Goal: Navigation & Orientation: Find specific page/section

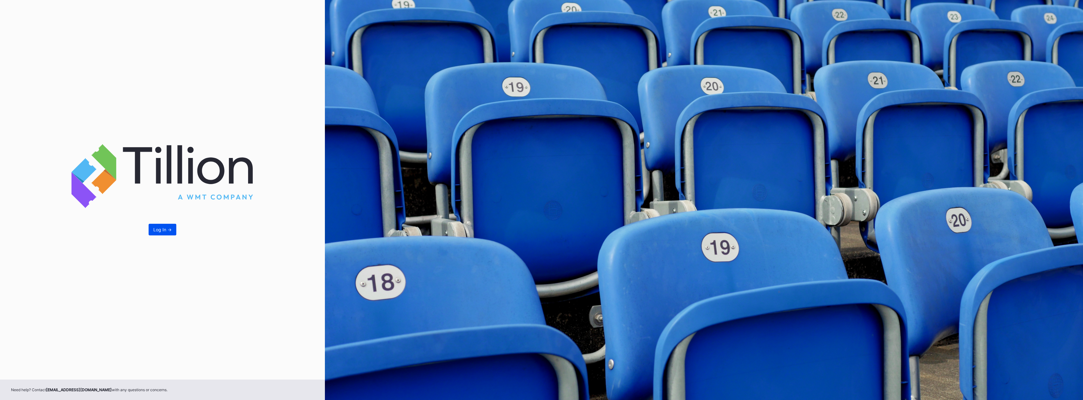
click at [161, 230] on div "Log In ->" at bounding box center [162, 229] width 18 height 5
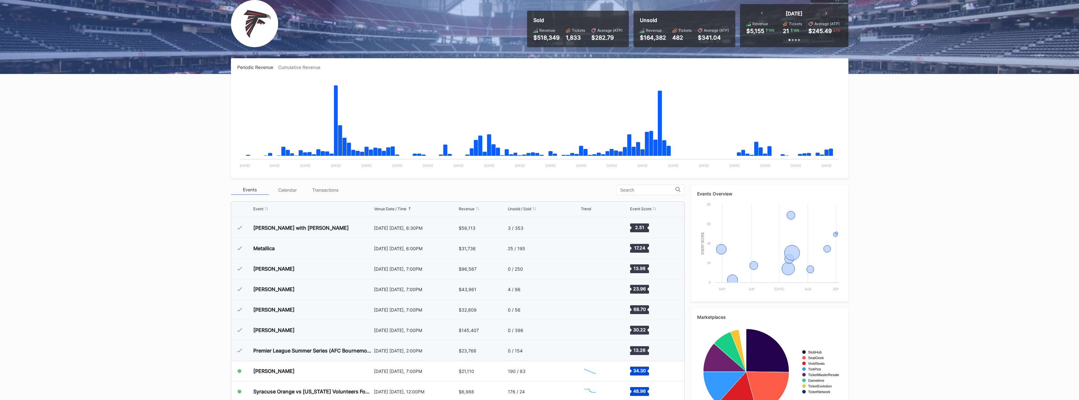
scroll to position [82, 0]
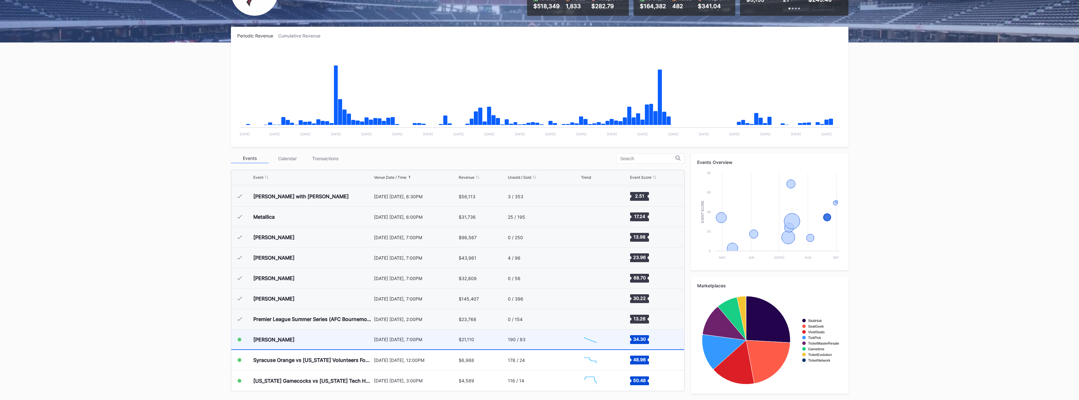
click at [412, 342] on div "[DATE] [DATE], 7:00PM" at bounding box center [415, 340] width 83 height 20
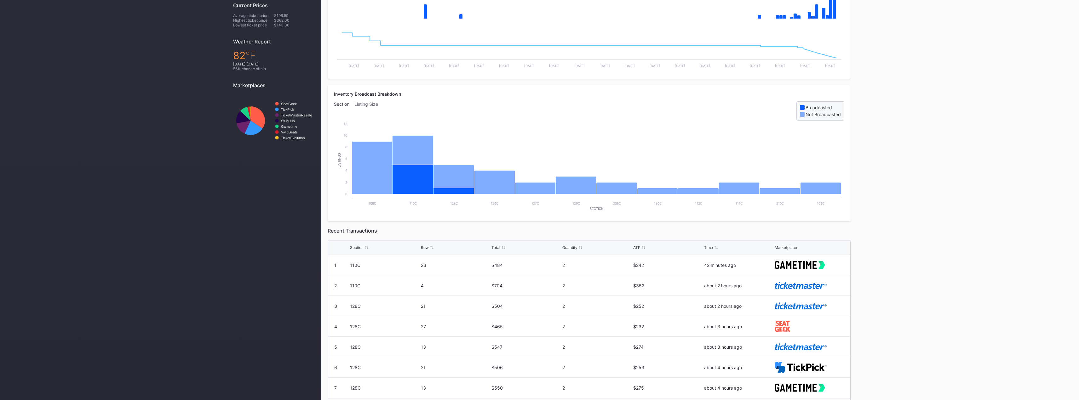
scroll to position [207, 0]
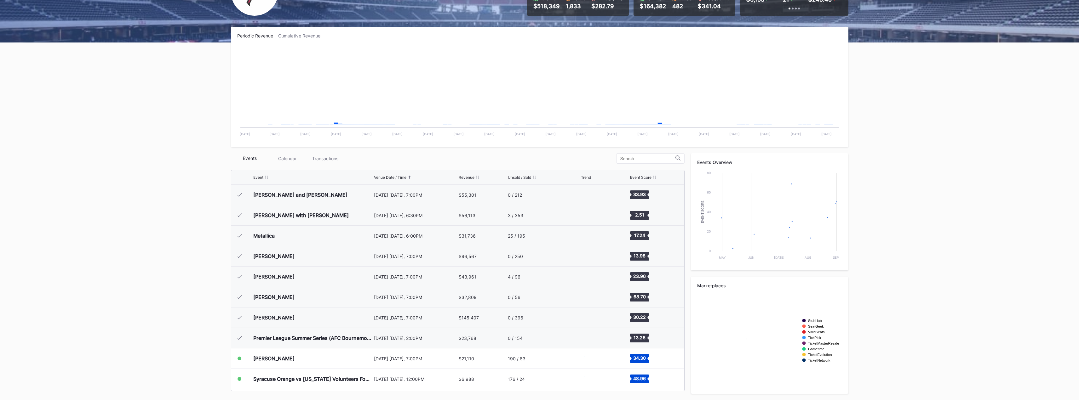
scroll to position [19, 0]
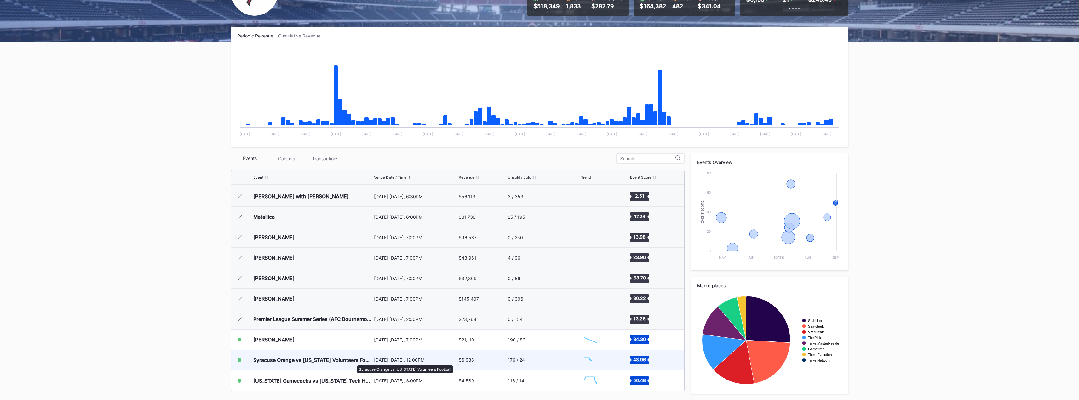
click at [354, 362] on div "Syracuse Orange vs [US_STATE] Volunteers Football" at bounding box center [312, 360] width 119 height 6
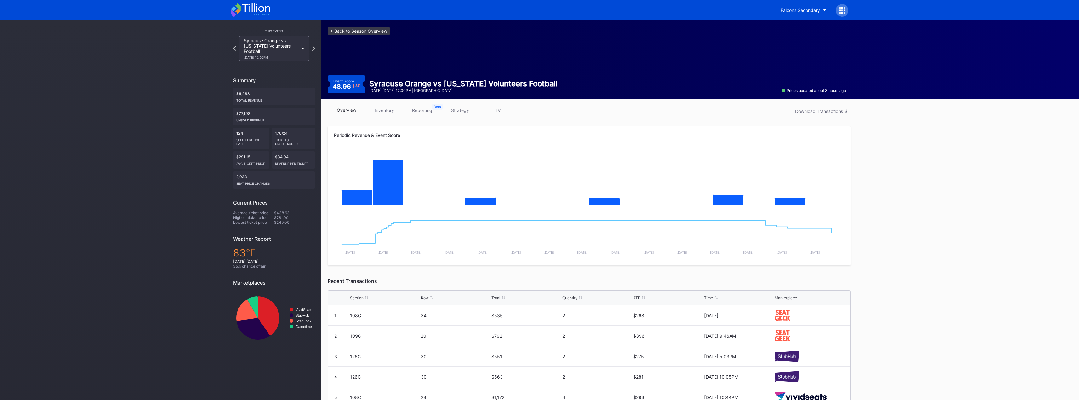
click at [352, 32] on link "<- Back to Season Overview" at bounding box center [358, 31] width 62 height 9
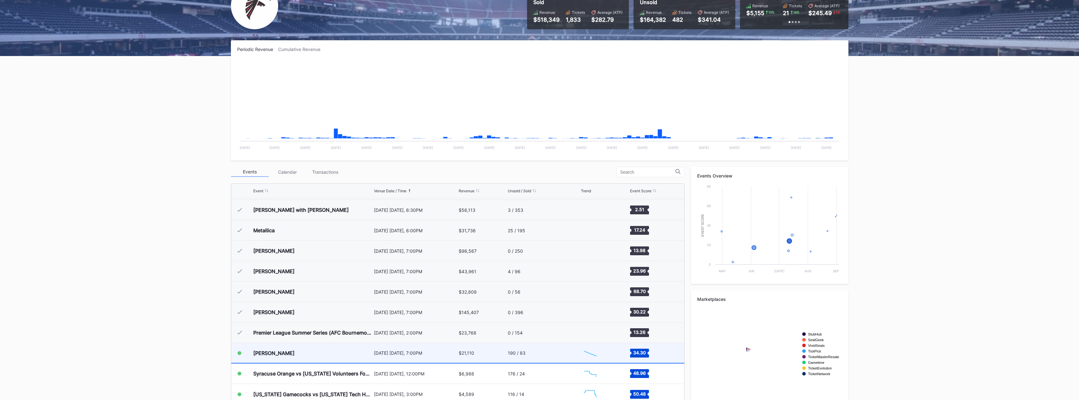
scroll to position [82, 0]
